Goal: Task Accomplishment & Management: Use online tool/utility

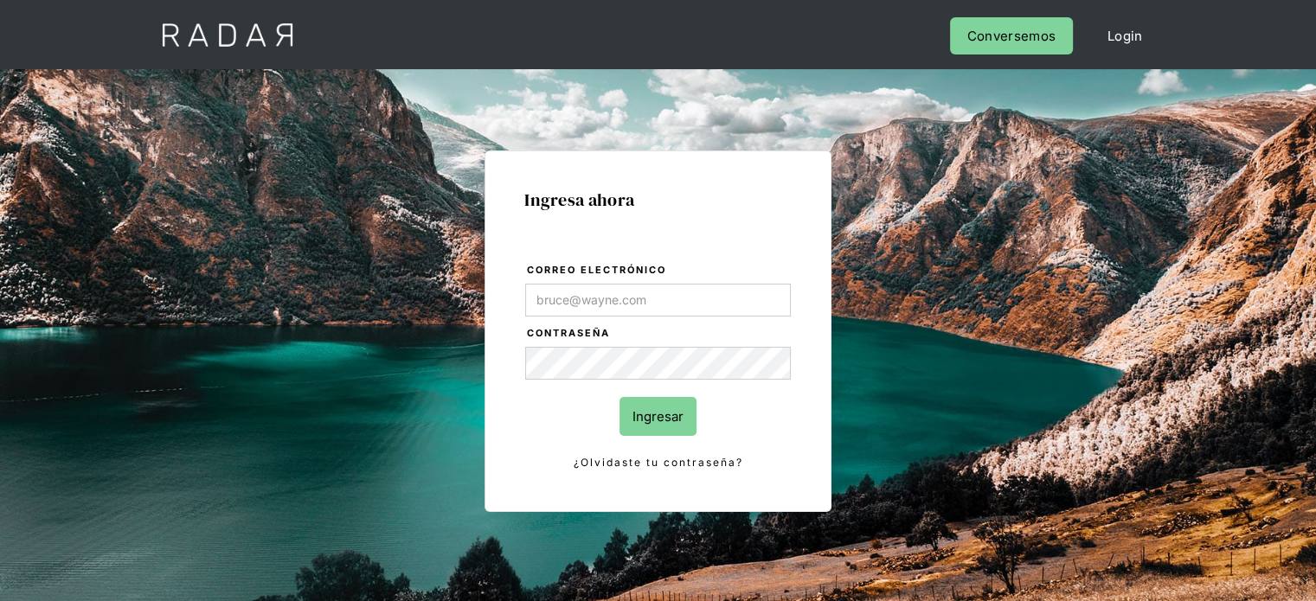
click at [596, 308] on input "Correo electrónico" at bounding box center [658, 300] width 266 height 33
type input "[EMAIL_ADDRESS][DOMAIN_NAME]"
click at [648, 395] on form "Correo electrónico jtolve@bamboopayment.com Contraseña Ingresar ¿Olvidaste tu c…" at bounding box center [657, 366] width 267 height 211
click at [648, 403] on input "Ingresar" at bounding box center [657, 416] width 77 height 39
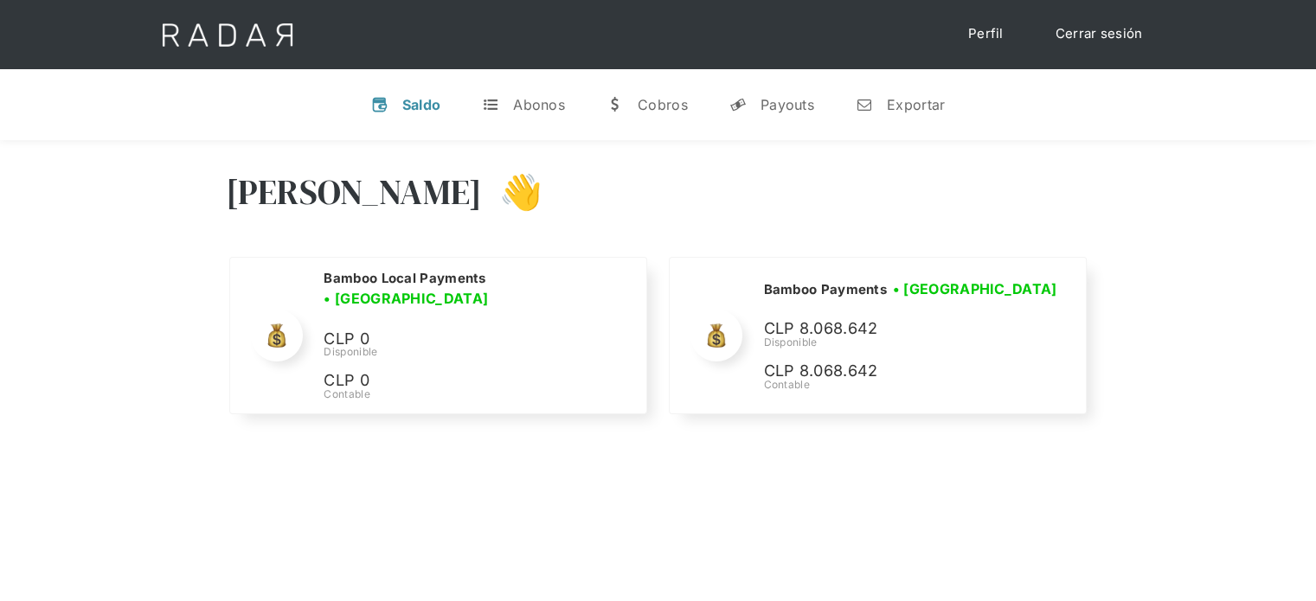
click at [861, 197] on div "[PERSON_NAME] 👋" at bounding box center [658, 205] width 865 height 104
